Goal: Task Accomplishment & Management: Complete application form

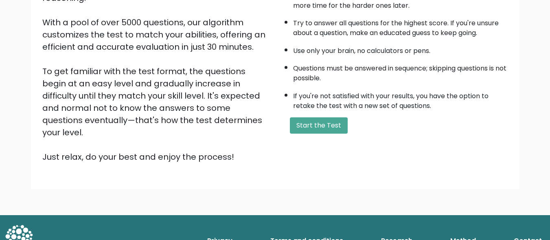
scroll to position [133, 0]
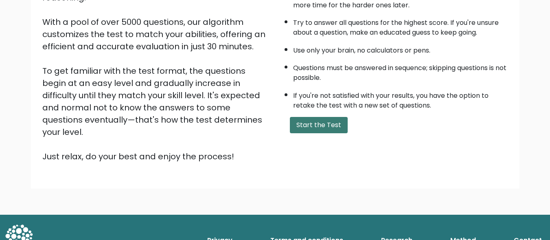
click at [300, 127] on button "Start the Test" at bounding box center [319, 125] width 58 height 16
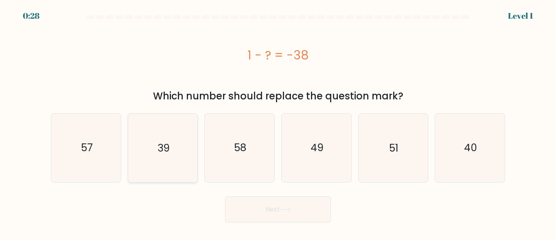
click at [183, 138] on icon "39" at bounding box center [163, 148] width 68 height 68
click at [278, 122] on input "b. 39" at bounding box center [278, 121] width 0 height 2
radio input "true"
click at [280, 199] on button "Next" at bounding box center [278, 209] width 106 height 26
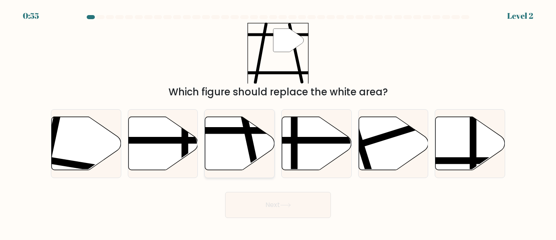
click at [241, 158] on icon at bounding box center [240, 142] width 70 height 53
click at [278, 122] on input "c." at bounding box center [278, 121] width 0 height 2
radio input "true"
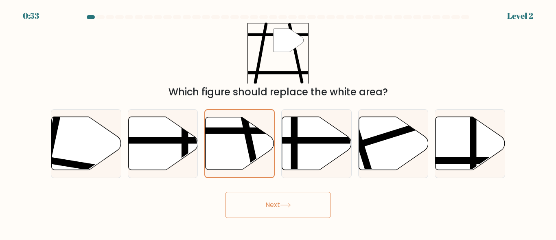
click at [262, 195] on button "Next" at bounding box center [278, 205] width 106 height 26
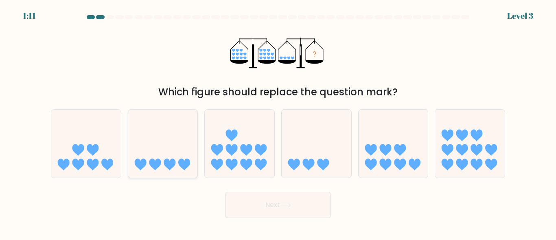
click at [149, 156] on icon at bounding box center [163, 143] width 70 height 57
click at [278, 122] on input "b." at bounding box center [278, 121] width 0 height 2
radio input "true"
click at [241, 199] on button "Next" at bounding box center [278, 205] width 106 height 26
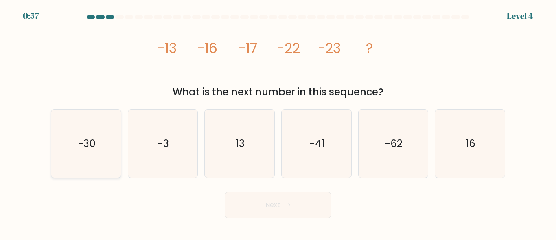
click at [79, 133] on icon "-30" at bounding box center [86, 144] width 68 height 68
click at [278, 122] on input "a. -30" at bounding box center [278, 121] width 0 height 2
radio input "true"
click at [313, 212] on button "Next" at bounding box center [278, 205] width 106 height 26
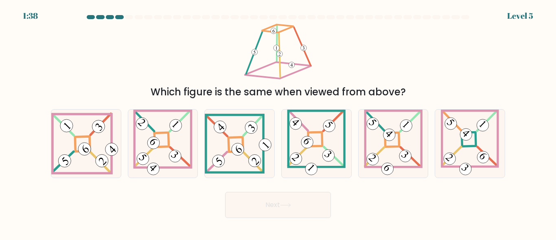
drag, startPoint x: 313, startPoint y: 212, endPoint x: 258, endPoint y: 189, distance: 59.5
click at [258, 189] on div "Next" at bounding box center [278, 203] width 464 height 30
click at [92, 130] on icon at bounding box center [86, 143] width 70 height 62
click at [278, 122] on input "a." at bounding box center [278, 121] width 0 height 2
radio input "true"
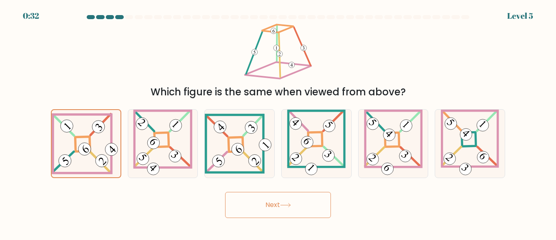
click at [270, 195] on button "Next" at bounding box center [278, 205] width 106 height 26
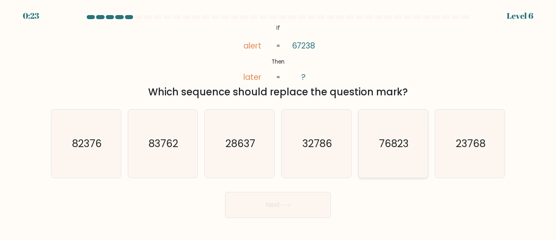
click at [379, 133] on icon "76823" at bounding box center [393, 144] width 68 height 68
click at [278, 122] on input "e. 76823" at bounding box center [278, 121] width 0 height 2
radio input "true"
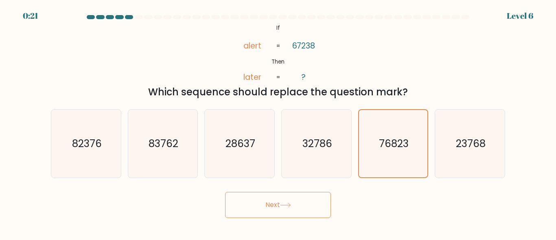
click at [302, 199] on button "Next" at bounding box center [278, 205] width 106 height 26
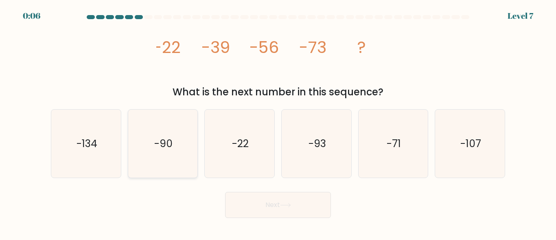
click at [180, 146] on icon "-90" at bounding box center [163, 144] width 68 height 68
click at [278, 122] on input "b. -90" at bounding box center [278, 121] width 0 height 2
radio input "true"
click at [288, 206] on icon at bounding box center [285, 205] width 11 height 4
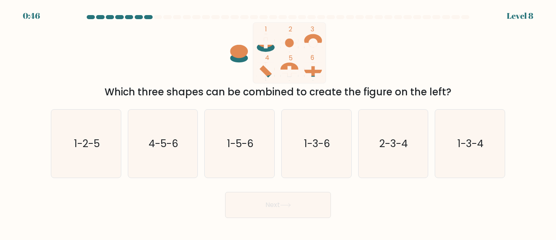
click at [279, 200] on button "Next" at bounding box center [278, 205] width 106 height 26
click at [203, 68] on icon "1 2 3 4 5 6" at bounding box center [278, 52] width 219 height 61
click at [267, 50] on ellipse at bounding box center [266, 47] width 18 height 9
click at [252, 122] on icon "1-5-6" at bounding box center [240, 144] width 68 height 68
click at [278, 122] on input "c. 1-5-6" at bounding box center [278, 121] width 0 height 2
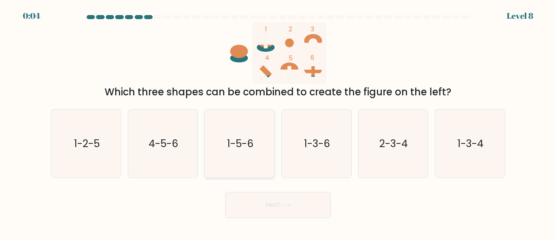
radio input "true"
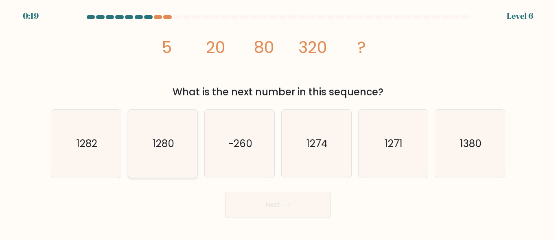
click at [179, 137] on icon "1280" at bounding box center [163, 144] width 68 height 68
click at [278, 122] on input "b. 1280" at bounding box center [278, 121] width 0 height 2
radio input "true"
click at [276, 195] on button "Next" at bounding box center [278, 205] width 106 height 26
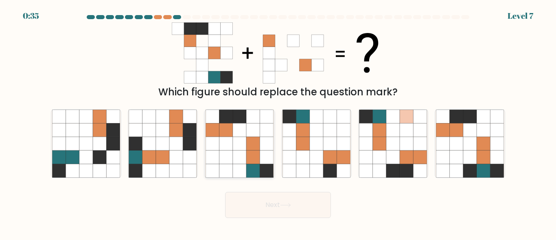
click at [233, 130] on icon at bounding box center [239, 129] width 13 height 13
click at [278, 122] on input "c." at bounding box center [278, 121] width 0 height 2
radio input "true"
click at [267, 208] on button "Next" at bounding box center [278, 205] width 106 height 26
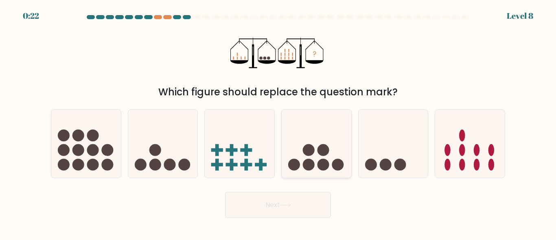
click at [304, 143] on icon at bounding box center [317, 143] width 70 height 57
click at [278, 122] on input "d." at bounding box center [278, 121] width 0 height 2
radio input "true"
click at [294, 198] on button "Next" at bounding box center [278, 205] width 106 height 26
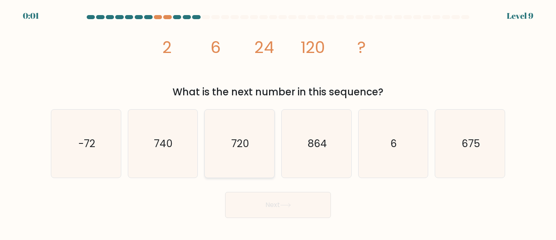
click at [246, 165] on icon "720" at bounding box center [240, 144] width 68 height 68
click at [278, 122] on input "c. 720" at bounding box center [278, 121] width 0 height 2
radio input "true"
click at [279, 204] on div "Next" at bounding box center [278, 203] width 464 height 30
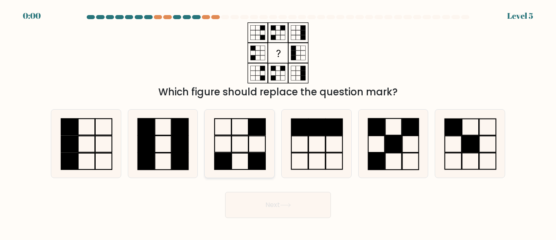
click at [240, 139] on icon at bounding box center [240, 144] width 68 height 68
click at [278, 122] on input "c." at bounding box center [278, 121] width 0 height 2
radio input "true"
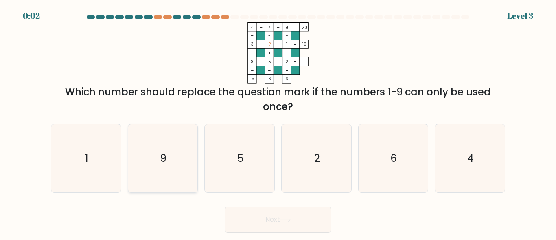
click at [186, 142] on icon "9" at bounding box center [163, 158] width 68 height 68
click at [278, 122] on input "b. 9" at bounding box center [278, 121] width 0 height 2
radio input "true"
click at [328, 164] on icon "2" at bounding box center [317, 158] width 68 height 68
click at [278, 122] on input "d. 2" at bounding box center [278, 121] width 0 height 2
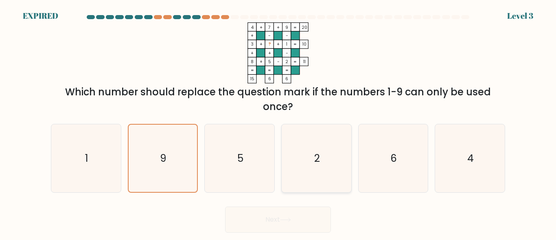
radio input "true"
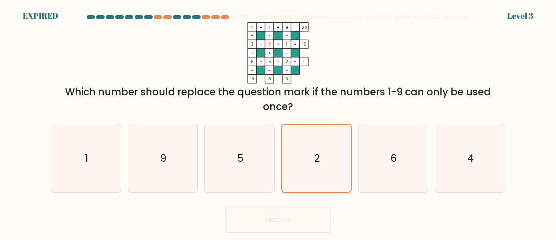
click at [305, 175] on icon "2" at bounding box center [316, 158] width 67 height 67
click at [278, 122] on input "d. 2" at bounding box center [278, 121] width 0 height 2
click at [293, 218] on div "Next" at bounding box center [278, 217] width 464 height 30
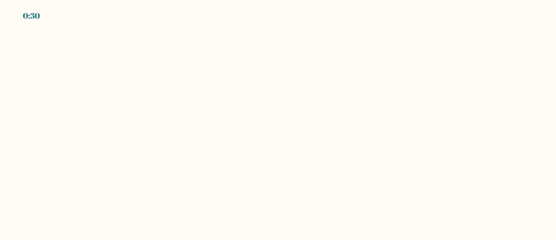
click at [341, 132] on body "0:30" at bounding box center [278, 120] width 556 height 240
click at [201, 62] on body "0:27" at bounding box center [278, 120] width 556 height 240
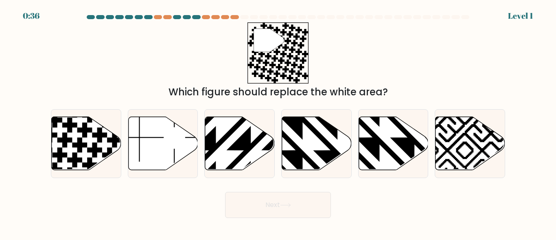
drag, startPoint x: 201, startPoint y: 62, endPoint x: 186, endPoint y: 57, distance: 15.4
click at [186, 57] on div "" Which figure should replace the white area?" at bounding box center [278, 60] width 464 height 77
click at [71, 129] on icon at bounding box center [69, 124] width 15 height 15
click at [278, 122] on input "a." at bounding box center [278, 121] width 0 height 2
radio input "true"
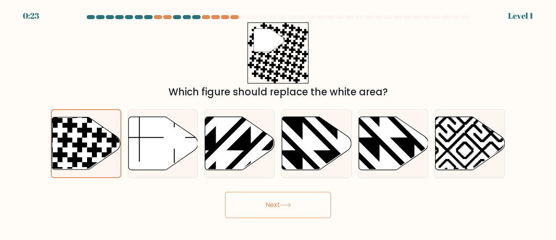
click at [281, 202] on button "Next" at bounding box center [278, 205] width 106 height 26
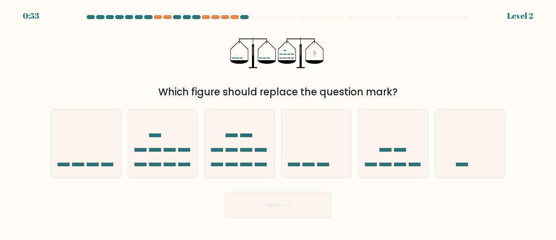
click at [281, 202] on button "Next" at bounding box center [278, 205] width 106 height 26
click at [157, 137] on rect at bounding box center [155, 135] width 12 height 3
click at [278, 122] on input "b." at bounding box center [278, 121] width 0 height 2
radio input "true"
click at [282, 206] on button "Next" at bounding box center [278, 205] width 106 height 26
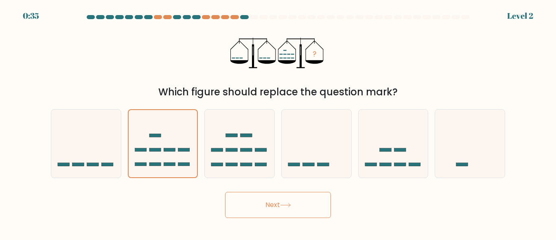
click at [282, 206] on button "Next" at bounding box center [278, 205] width 106 height 26
click at [271, 201] on button "Next" at bounding box center [278, 205] width 106 height 26
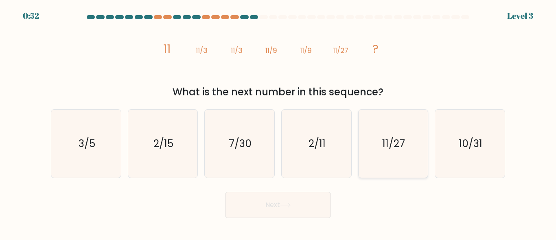
click at [401, 157] on icon "11/27" at bounding box center [393, 144] width 68 height 68
click at [278, 122] on input "e. 11/27" at bounding box center [278, 121] width 0 height 2
radio input "true"
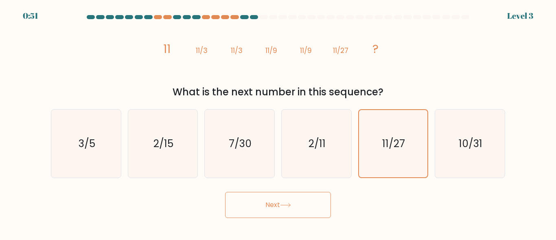
click at [252, 206] on button "Next" at bounding box center [278, 205] width 106 height 26
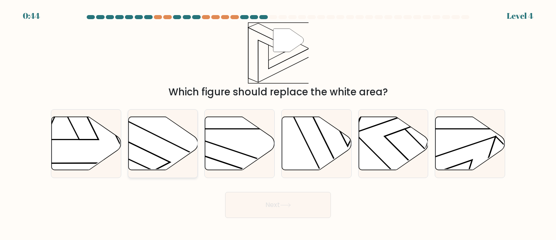
click at [171, 158] on icon at bounding box center [163, 142] width 70 height 53
click at [278, 122] on input "b." at bounding box center [278, 121] width 0 height 2
radio input "true"
click at [294, 207] on button "Next" at bounding box center [278, 205] width 106 height 26
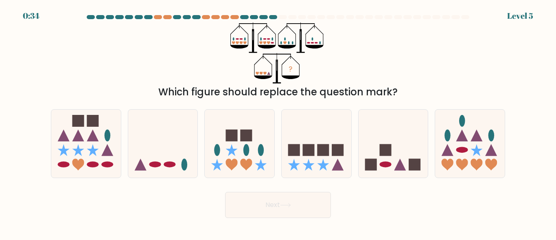
click at [294, 207] on button "Next" at bounding box center [278, 205] width 106 height 26
click at [183, 138] on icon at bounding box center [163, 143] width 70 height 57
click at [278, 122] on input "b." at bounding box center [278, 121] width 0 height 2
radio input "true"
click at [281, 207] on button "Next" at bounding box center [278, 205] width 106 height 26
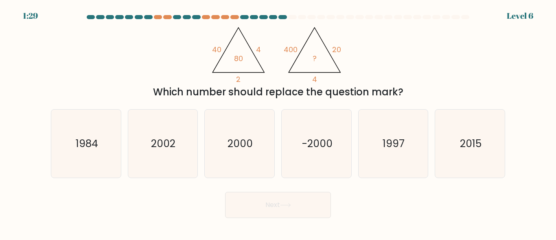
click at [281, 207] on button "Next" at bounding box center [278, 205] width 106 height 26
click at [146, 72] on div "@import url('https://fonts.googleapis.com/css?family=Abril+Fatface:400,100,100i…" at bounding box center [278, 60] width 464 height 77
click at [247, 121] on icon "2000" at bounding box center [240, 144] width 68 height 68
click at [278, 121] on input "c. 2000" at bounding box center [278, 121] width 0 height 2
radio input "true"
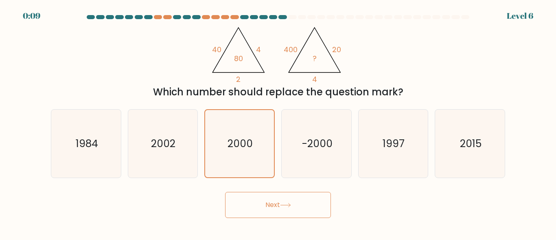
click at [283, 197] on button "Next" at bounding box center [278, 205] width 106 height 26
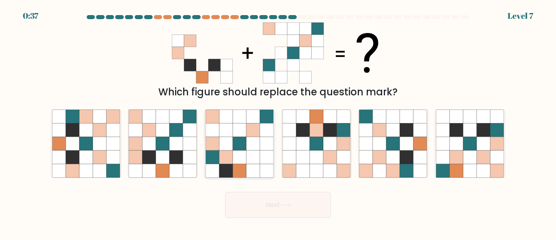
click at [237, 138] on icon at bounding box center [239, 143] width 13 height 13
click at [278, 122] on input "c." at bounding box center [278, 121] width 0 height 2
radio input "true"
click at [263, 203] on button "Next" at bounding box center [278, 205] width 106 height 26
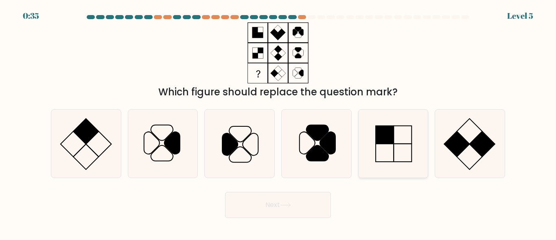
drag, startPoint x: 413, startPoint y: 153, endPoint x: 393, endPoint y: 157, distance: 20.4
click at [412, 153] on icon at bounding box center [393, 144] width 68 height 68
click at [278, 122] on input "e." at bounding box center [278, 121] width 0 height 2
radio input "true"
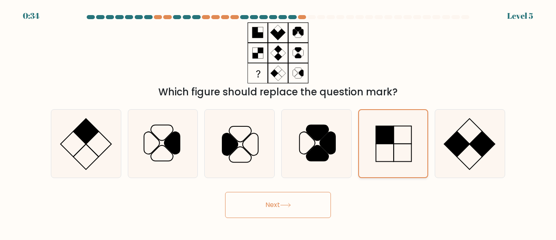
click at [393, 157] on icon at bounding box center [392, 143] width 67 height 67
click at [278, 122] on input "e." at bounding box center [278, 121] width 0 height 2
click at [298, 200] on button "Next" at bounding box center [278, 205] width 106 height 26
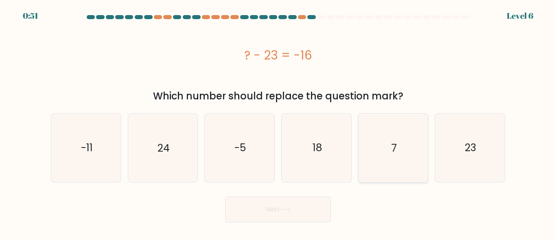
click at [380, 132] on icon "7" at bounding box center [393, 148] width 68 height 68
click at [278, 122] on input "e. 7" at bounding box center [278, 121] width 0 height 2
radio input "true"
click at [252, 214] on button "Next" at bounding box center [278, 209] width 106 height 26
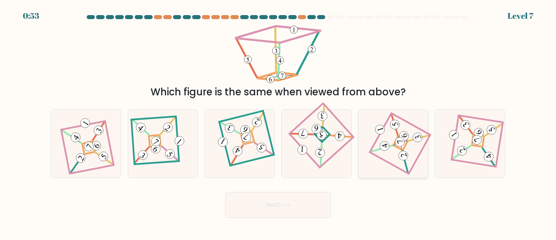
click at [378, 134] on 893 at bounding box center [379, 129] width 11 height 11
click at [278, 122] on input "e." at bounding box center [278, 121] width 0 height 2
radio input "true"
click at [263, 208] on button "Next" at bounding box center [278, 205] width 106 height 26
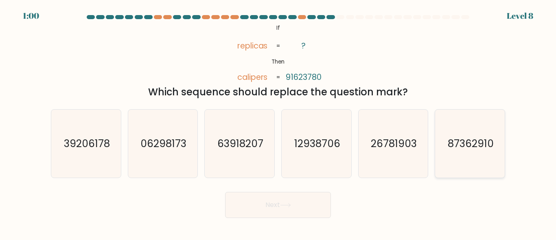
click at [460, 125] on icon "87362910" at bounding box center [470, 144] width 68 height 68
click at [278, 122] on input "f. 87362910" at bounding box center [278, 121] width 0 height 2
radio input "true"
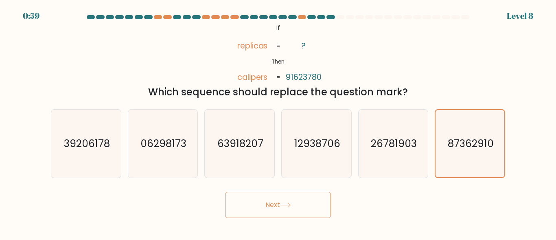
click at [257, 196] on button "Next" at bounding box center [278, 205] width 106 height 26
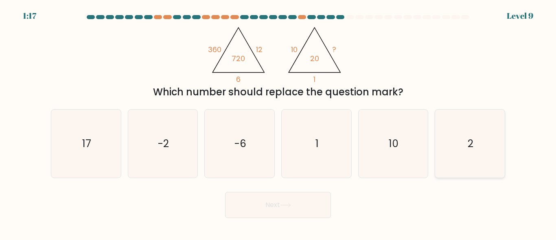
click at [470, 147] on text "2" at bounding box center [471, 143] width 6 height 14
click at [278, 122] on input "f. 2" at bounding box center [278, 121] width 0 height 2
radio input "true"
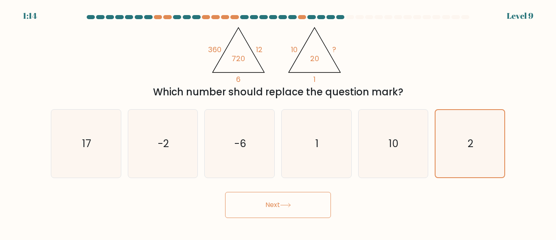
click at [318, 199] on button "Next" at bounding box center [278, 205] width 106 height 26
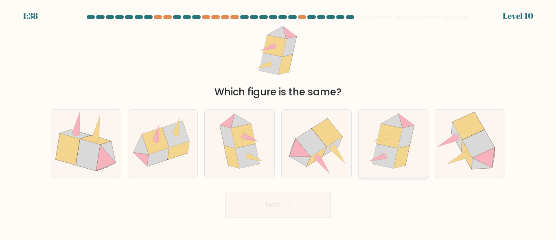
click at [388, 153] on icon at bounding box center [385, 156] width 26 height 24
click at [278, 122] on input "e." at bounding box center [278, 121] width 0 height 2
radio input "true"
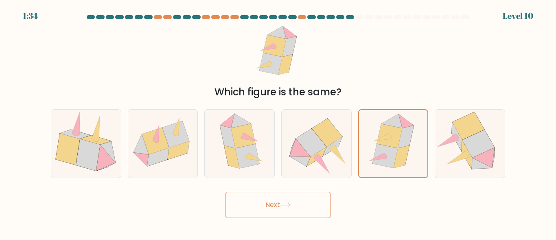
click at [266, 199] on button "Next" at bounding box center [278, 205] width 106 height 26
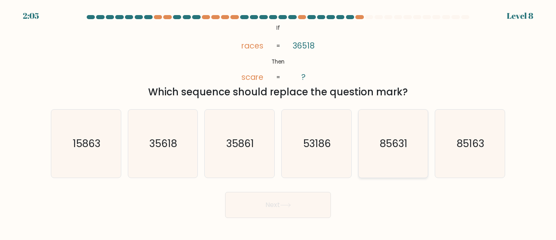
click at [370, 156] on icon "85631" at bounding box center [393, 144] width 68 height 68
click at [278, 122] on input "e. 85631" at bounding box center [278, 121] width 0 height 2
radio input "true"
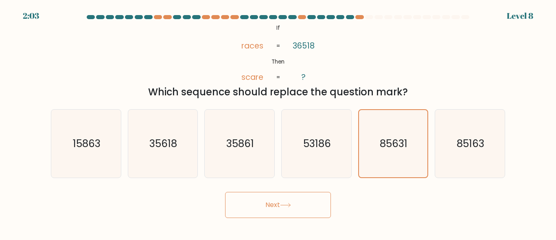
click at [250, 208] on button "Next" at bounding box center [278, 205] width 106 height 26
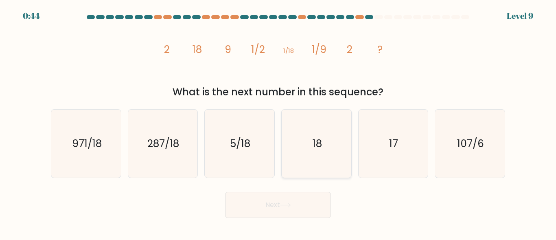
click at [332, 122] on icon "18" at bounding box center [317, 144] width 68 height 68
click at [278, 122] on input "d. 18" at bounding box center [278, 121] width 0 height 2
radio input "true"
click at [262, 206] on button "Next" at bounding box center [278, 205] width 106 height 26
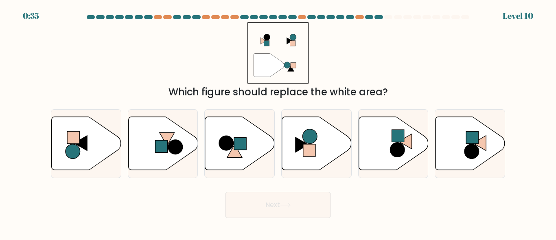
click at [262, 206] on button "Next" at bounding box center [278, 205] width 106 height 26
click at [331, 113] on div at bounding box center [316, 143] width 70 height 69
click at [278, 120] on input "d." at bounding box center [278, 121] width 0 height 2
radio input "true"
click at [251, 137] on icon at bounding box center [240, 142] width 70 height 53
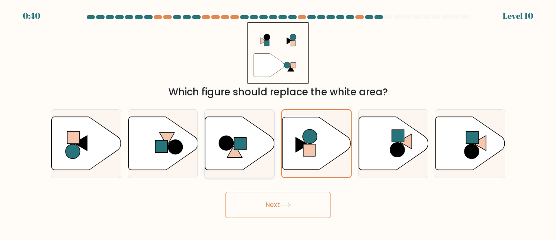
click at [278, 122] on input "c." at bounding box center [278, 121] width 0 height 2
radio input "true"
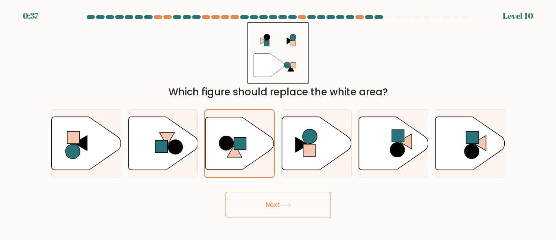
click at [270, 200] on button "Next" at bounding box center [278, 205] width 106 height 26
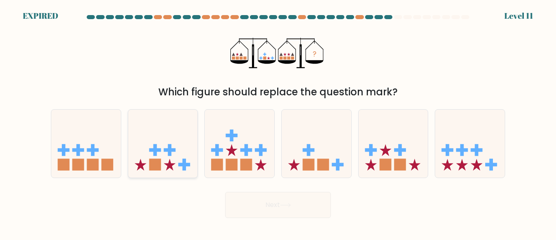
click at [180, 127] on icon at bounding box center [163, 143] width 70 height 57
click at [278, 122] on input "b." at bounding box center [278, 121] width 0 height 2
radio input "true"
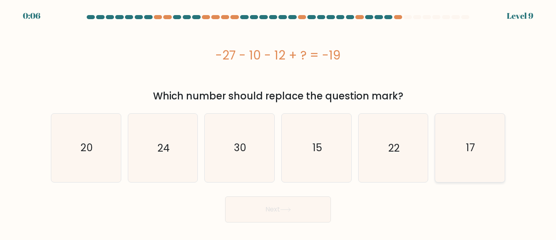
click at [472, 151] on text "17" at bounding box center [470, 147] width 9 height 14
click at [278, 122] on input "f. 17" at bounding box center [278, 121] width 0 height 2
radio input "true"
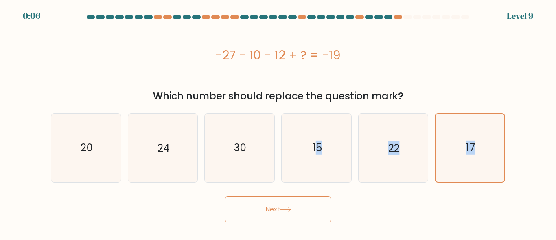
drag, startPoint x: 275, startPoint y: 195, endPoint x: 262, endPoint y: 206, distance: 17.6
click at [263, 205] on form "a." at bounding box center [278, 118] width 556 height 207
click at [262, 207] on button "Next" at bounding box center [278, 209] width 106 height 26
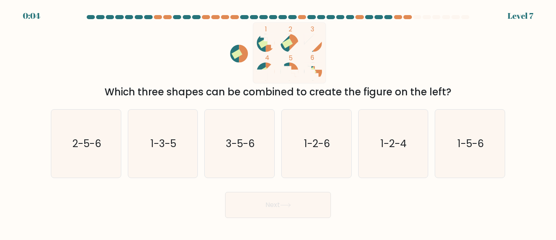
click at [281, 202] on button "Next" at bounding box center [278, 205] width 106 height 26
click at [180, 57] on icon "1 2 3 4 5 6" at bounding box center [278, 52] width 219 height 61
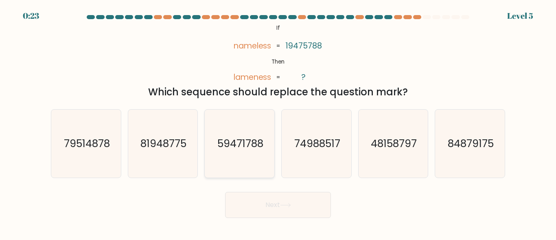
click at [246, 127] on icon "59471788" at bounding box center [240, 144] width 68 height 68
click at [278, 122] on input "c. 59471788" at bounding box center [278, 121] width 0 height 2
radio input "true"
click at [298, 197] on button "Next" at bounding box center [278, 205] width 106 height 26
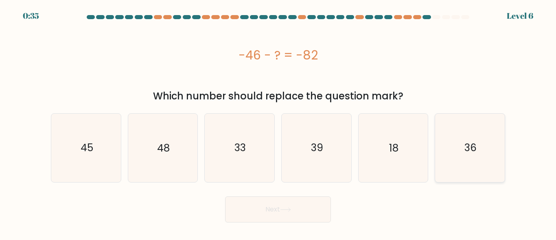
click at [445, 141] on icon "36" at bounding box center [470, 148] width 68 height 68
click at [278, 122] on input "f. 36" at bounding box center [278, 121] width 0 height 2
radio input "true"
click at [285, 211] on icon at bounding box center [285, 209] width 11 height 4
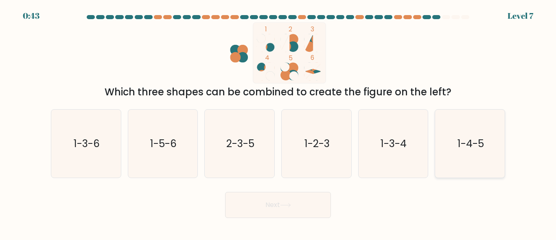
click at [482, 171] on icon "1-4-5" at bounding box center [470, 144] width 68 height 68
click at [278, 122] on input "f. 1-4-5" at bounding box center [278, 121] width 0 height 2
radio input "true"
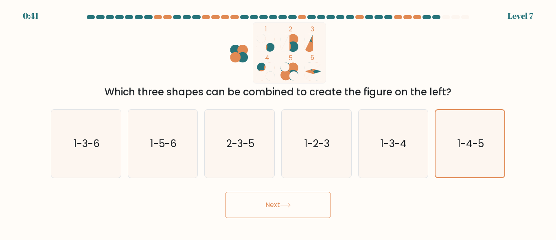
click at [261, 214] on button "Next" at bounding box center [278, 205] width 106 height 26
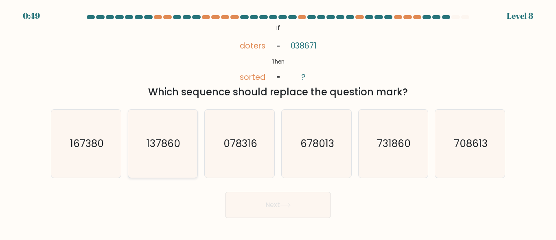
click at [151, 145] on text "137860" at bounding box center [164, 143] width 34 height 14
click at [278, 122] on input "b. 137860" at bounding box center [278, 121] width 0 height 2
radio input "true"
click at [258, 204] on button "Next" at bounding box center [278, 205] width 106 height 26
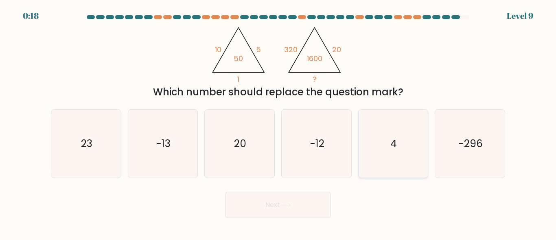
click at [377, 147] on icon "4" at bounding box center [393, 144] width 68 height 68
click at [278, 122] on input "e. 4" at bounding box center [278, 121] width 0 height 2
radio input "true"
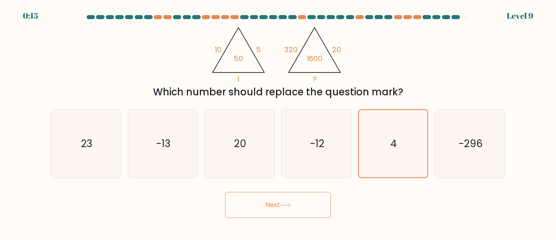
click at [307, 199] on button "Next" at bounding box center [278, 205] width 106 height 26
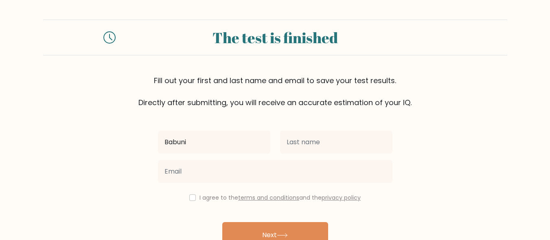
type input "Babuni"
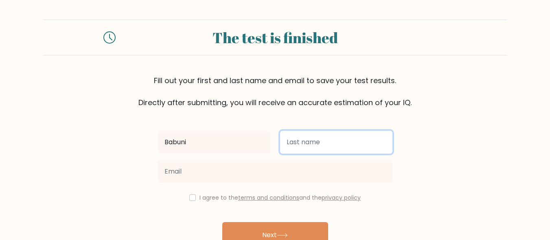
click at [368, 143] on input "text" at bounding box center [336, 142] width 112 height 23
type input "b"
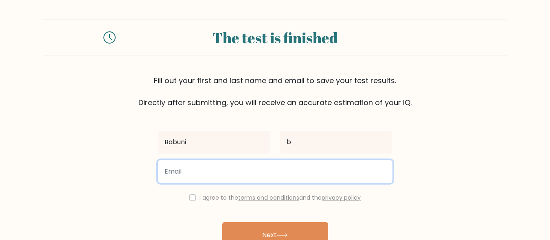
click at [355, 162] on input "email" at bounding box center [275, 171] width 234 height 23
type input "radhagiridhari36@gmail.com"
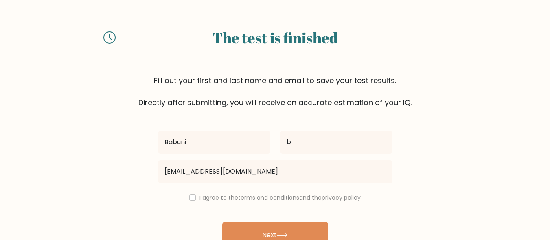
click at [193, 193] on div "I agree to the terms and conditions and the privacy policy" at bounding box center [275, 198] width 244 height 10
click at [193, 197] on input "checkbox" at bounding box center [192, 197] width 7 height 7
checkbox input "true"
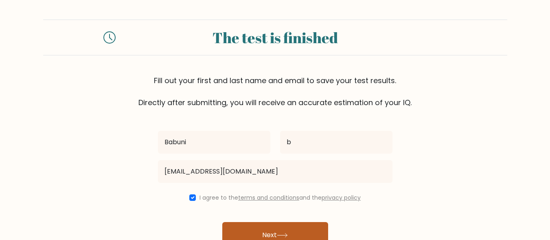
click at [293, 237] on button "Next" at bounding box center [275, 235] width 106 height 26
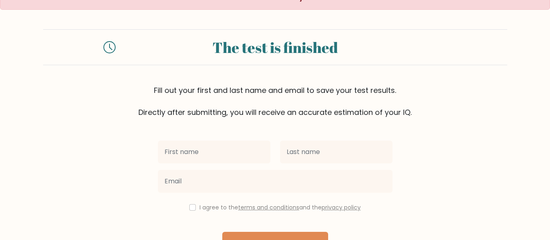
scroll to position [9, 0]
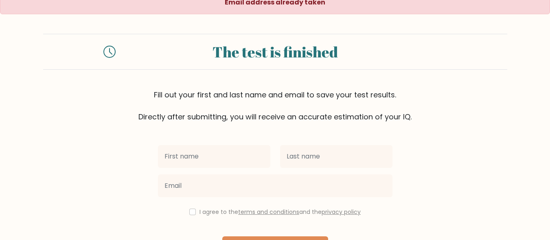
click at [205, 160] on input "text" at bounding box center [214, 156] width 112 height 23
type input "babuni"
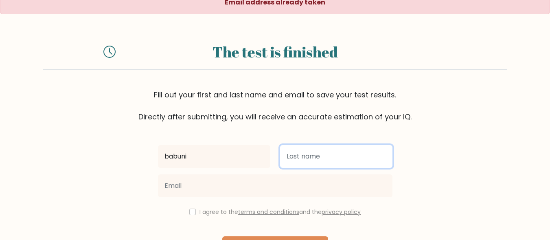
click at [302, 151] on input "text" at bounding box center [336, 156] width 112 height 23
type input "b"
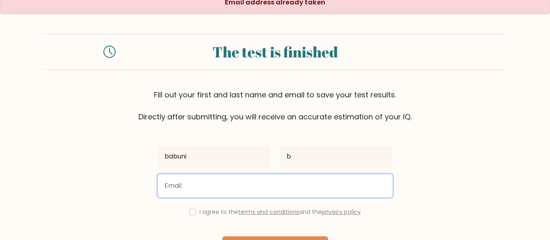
click at [294, 193] on input "email" at bounding box center [275, 185] width 234 height 23
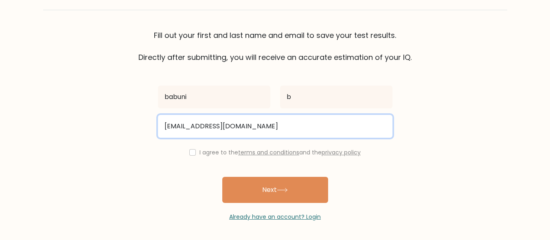
scroll to position [70, 0]
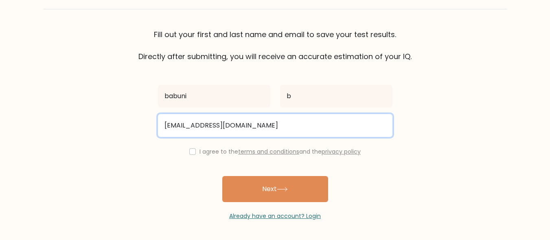
type input "[EMAIL_ADDRESS][DOMAIN_NAME]"
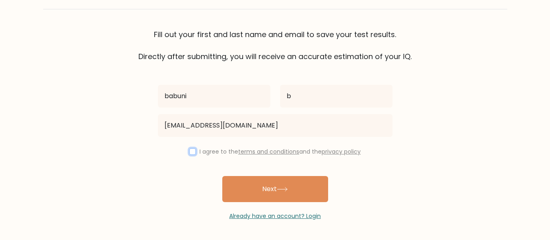
click at [191, 154] on input "checkbox" at bounding box center [192, 151] width 7 height 7
checkbox input "true"
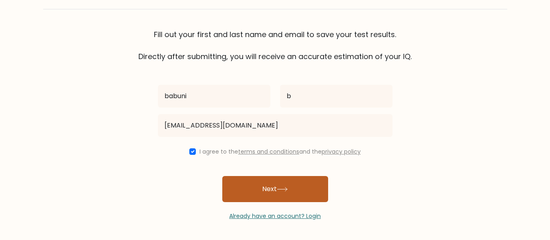
click at [239, 180] on button "Next" at bounding box center [275, 189] width 106 height 26
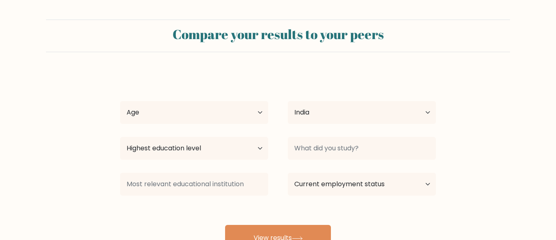
select select "IN"
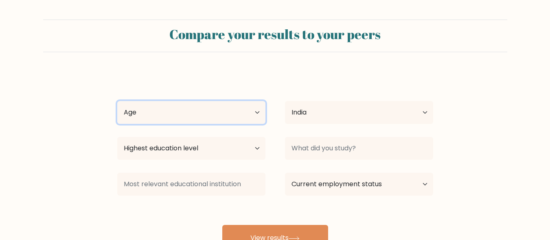
click at [252, 112] on select "Age Under 18 years old 18-24 years old 25-34 years old 35-44 years old 45-54 ye…" at bounding box center [191, 112] width 148 height 23
click at [117, 101] on select "Age Under 18 years old 18-24 years old 25-34 years old 35-44 years old 45-54 ye…" at bounding box center [191, 112] width 148 height 23
click at [243, 113] on select "Age Under 18 years old 18-24 years old 25-34 years old 35-44 years old 45-54 ye…" at bounding box center [191, 112] width 148 height 23
select select "45_54"
click at [117, 101] on select "Age Under 18 years old 18-24 years old 25-34 years old 35-44 years old 45-54 ye…" at bounding box center [191, 112] width 148 height 23
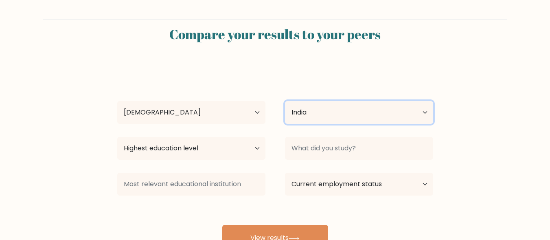
click at [364, 104] on select "Country Afghanistan Albania Algeria American Samoa Andorra Angola Anguilla Anta…" at bounding box center [359, 112] width 148 height 23
click at [285, 101] on select "Country Afghanistan Albania Algeria American Samoa Andorra Angola Anguilla Anta…" at bounding box center [359, 112] width 148 height 23
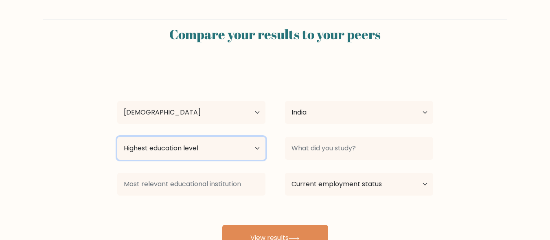
click at [236, 154] on select "Highest education level No schooling Primary Lower Secondary Upper Secondary Oc…" at bounding box center [191, 148] width 148 height 23
select select "masters_degree"
click at [117, 137] on select "Highest education level No schooling Primary Lower Secondary Upper Secondary Oc…" at bounding box center [191, 148] width 148 height 23
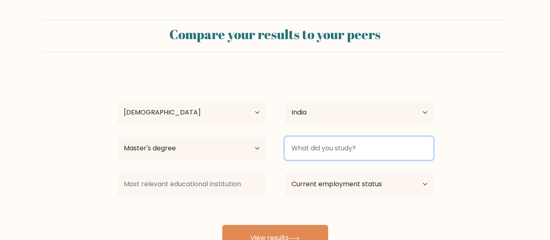
click at [364, 155] on input at bounding box center [359, 148] width 148 height 23
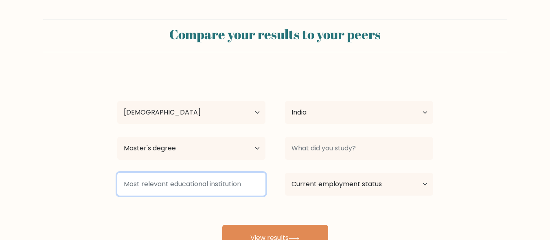
click at [241, 184] on input at bounding box center [191, 184] width 148 height 23
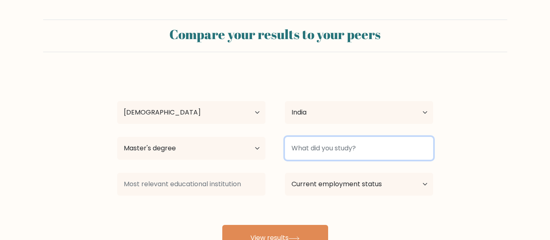
click at [360, 141] on input at bounding box center [359, 148] width 148 height 23
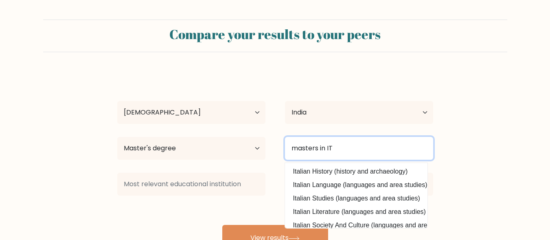
type input "masters in IT"
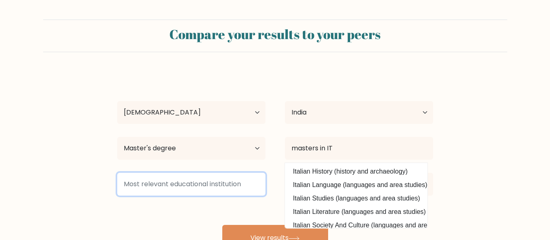
click at [232, 185] on input at bounding box center [191, 184] width 148 height 23
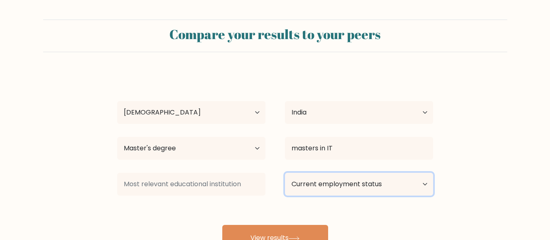
click at [346, 189] on select "Current employment status Employed Student Retired Other / prefer not to answer" at bounding box center [359, 184] width 148 height 23
select select "employed"
click at [285, 173] on select "Current employment status Employed Student Retired Other / prefer not to answer" at bounding box center [359, 184] width 148 height 23
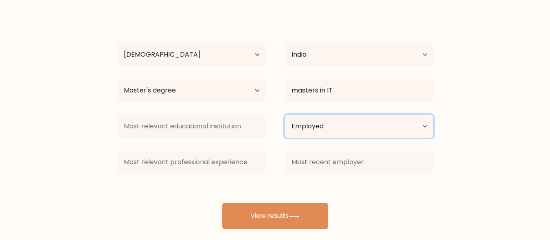
scroll to position [59, 0]
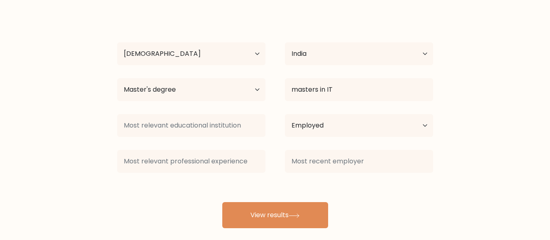
click at [266, 219] on button "View results" at bounding box center [275, 215] width 106 height 26
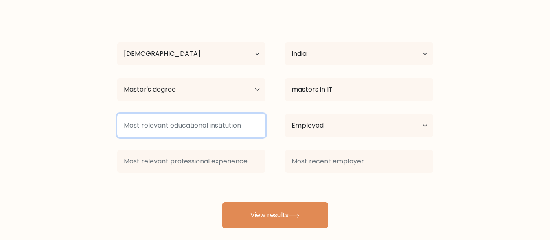
click at [197, 127] on input at bounding box center [191, 125] width 148 height 23
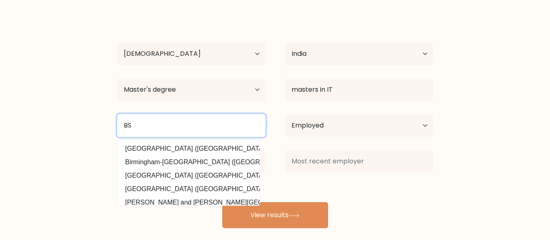
type input "B"
type input "C"
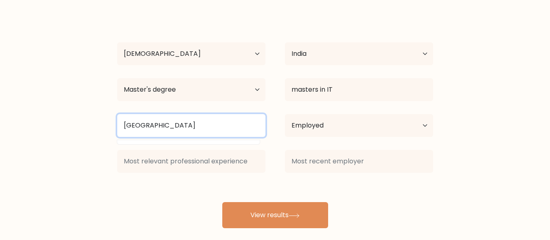
type input "CHENNAI"
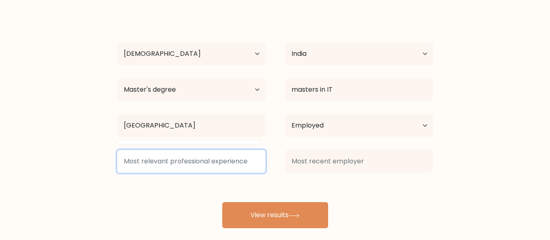
click at [258, 159] on input at bounding box center [191, 161] width 148 height 23
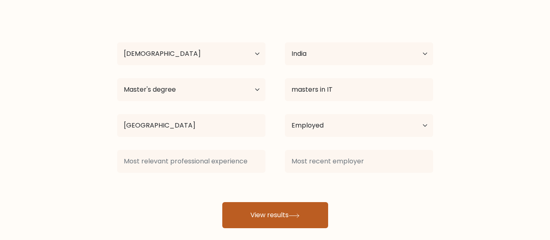
click at [318, 216] on button "View results" at bounding box center [275, 215] width 106 height 26
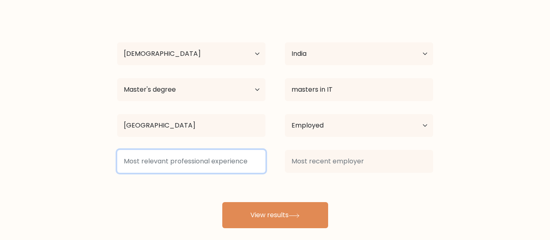
click at [205, 167] on input at bounding box center [191, 161] width 148 height 23
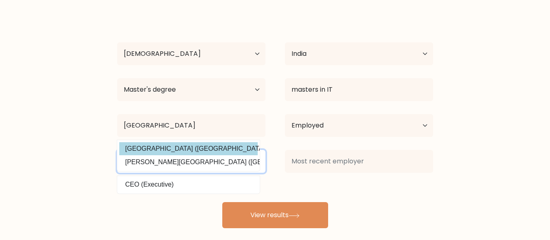
type input "CEO"
click at [230, 146] on option "Chennai Mathematical Institute (India)" at bounding box center [188, 148] width 138 height 13
type input "Chennai Mathematical Institute"
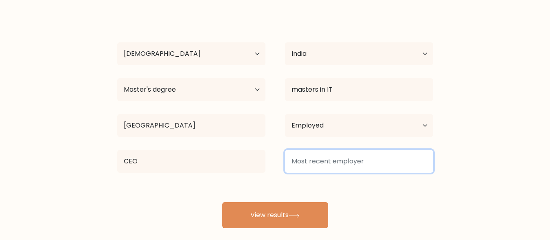
click at [347, 163] on input at bounding box center [359, 161] width 148 height 23
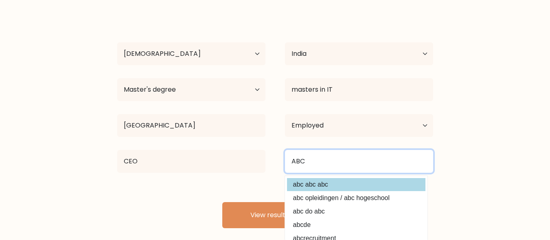
type input "ABC"
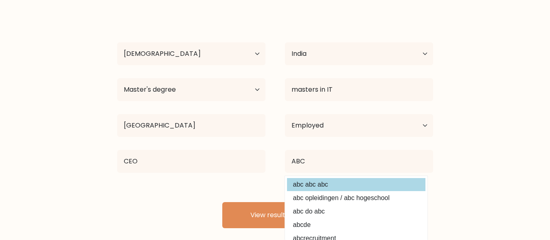
click at [318, 183] on div "babuni b Age Under 18 years old 18-24 years old 25-34 years old 35-44 years old…" at bounding box center [275, 120] width 326 height 215
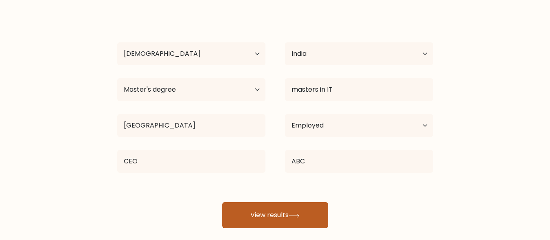
click at [288, 214] on button "View results" at bounding box center [275, 215] width 106 height 26
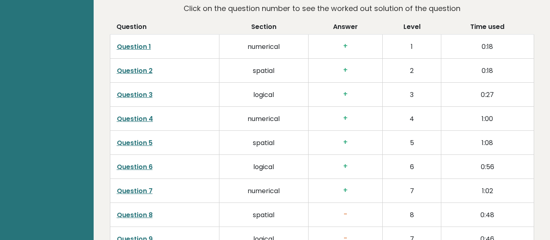
scroll to position [1286, 0]
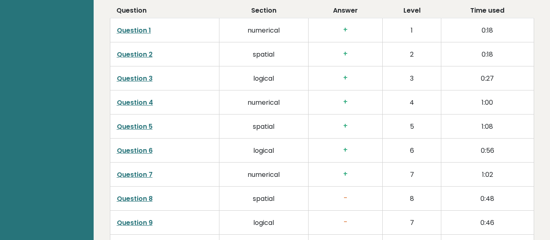
click at [149, 194] on link "Question 8" at bounding box center [135, 198] width 36 height 9
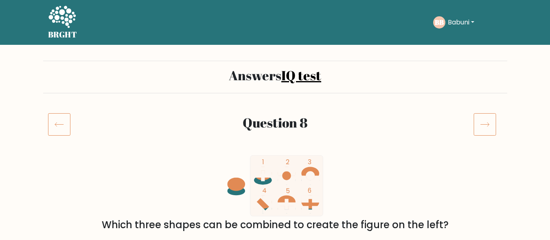
click at [485, 119] on icon at bounding box center [484, 124] width 23 height 23
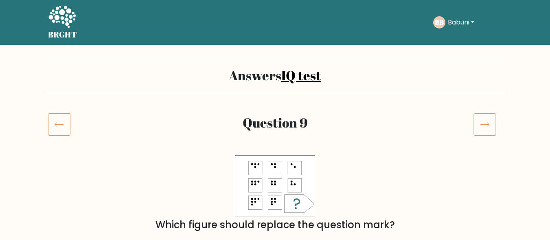
click at [489, 114] on rect at bounding box center [485, 125] width 22 height 22
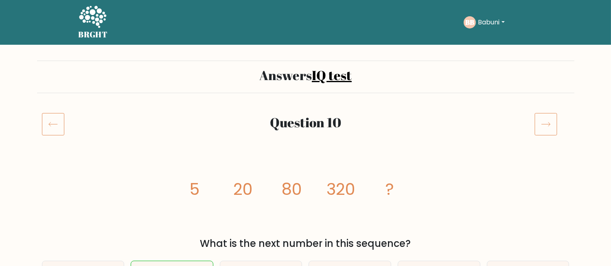
click at [548, 123] on icon at bounding box center [545, 124] width 23 height 23
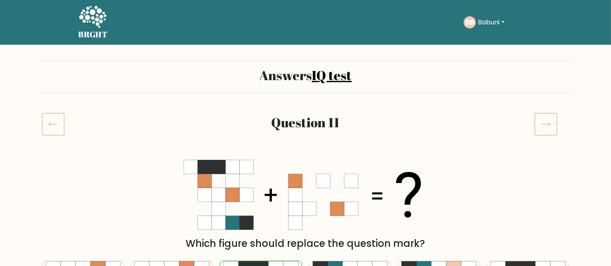
click at [554, 120] on icon at bounding box center [545, 124] width 23 height 23
